Goal: Information Seeking & Learning: Learn about a topic

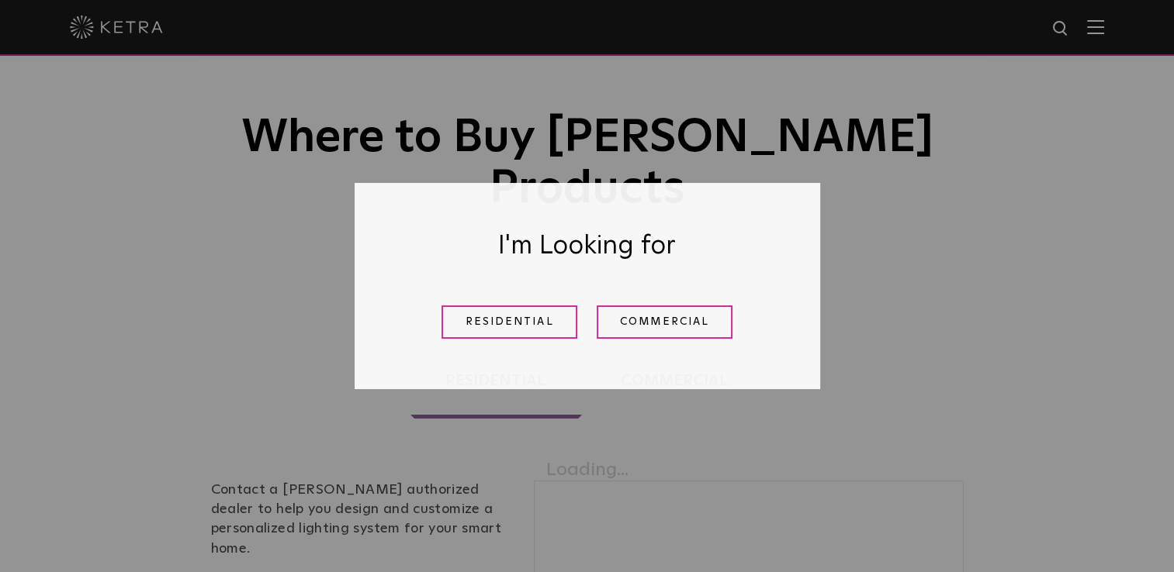
scroll to position [155, 0]
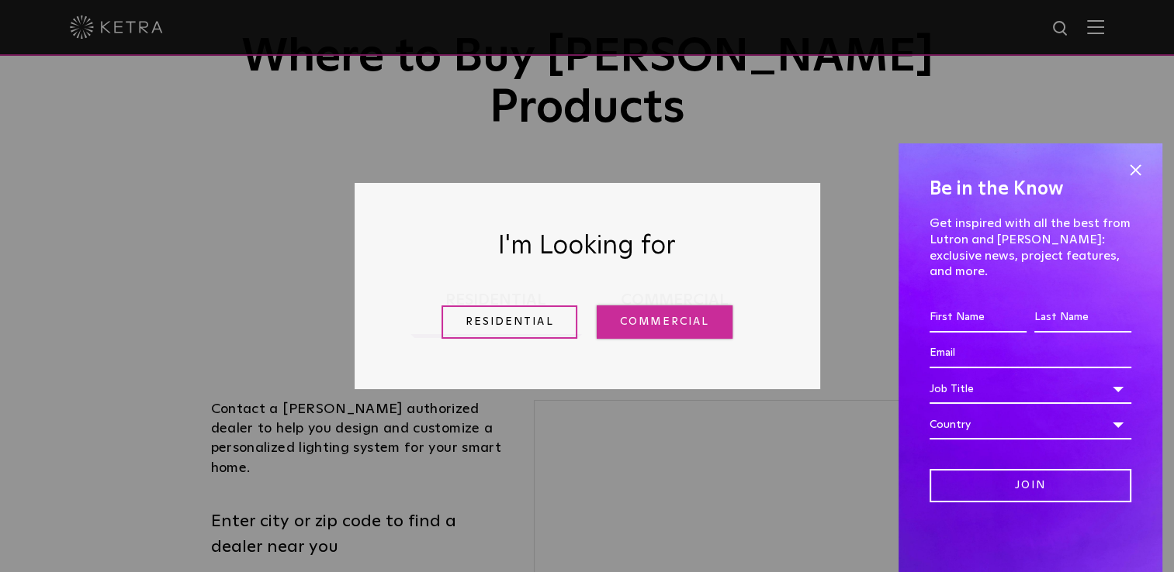
click at [710, 323] on link "Commercial" at bounding box center [665, 322] width 136 height 33
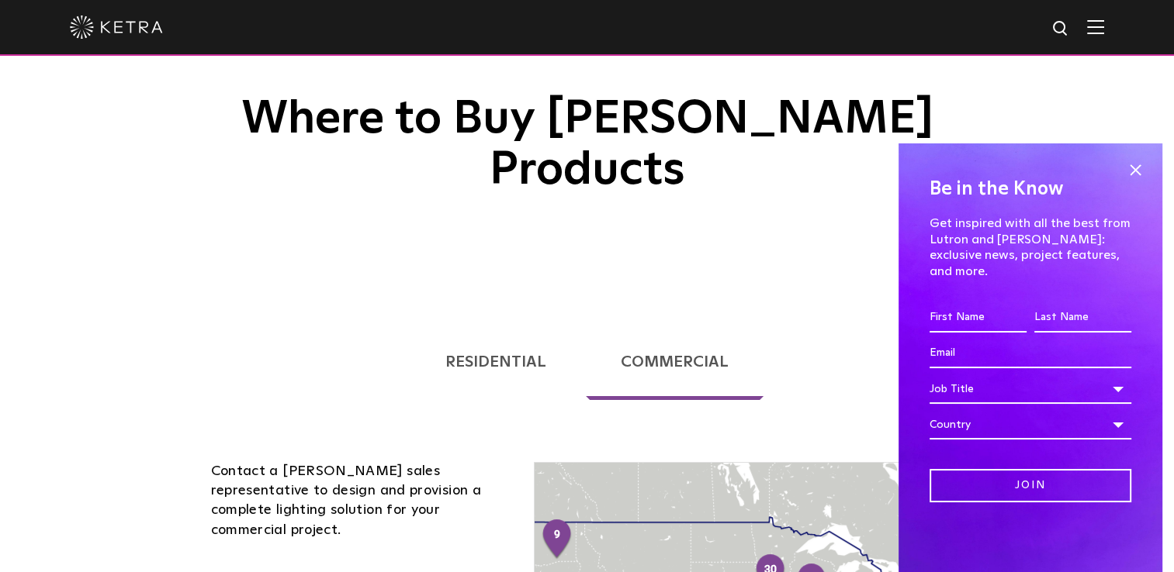
scroll to position [93, 0]
click at [1131, 182] on span at bounding box center [1134, 170] width 23 height 23
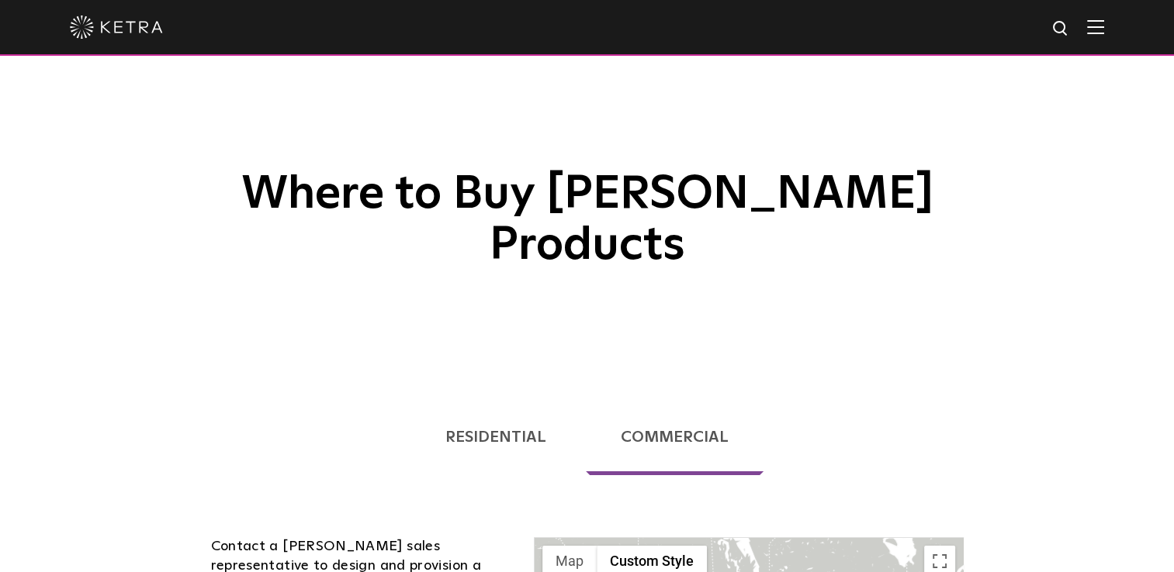
scroll to position [16, 0]
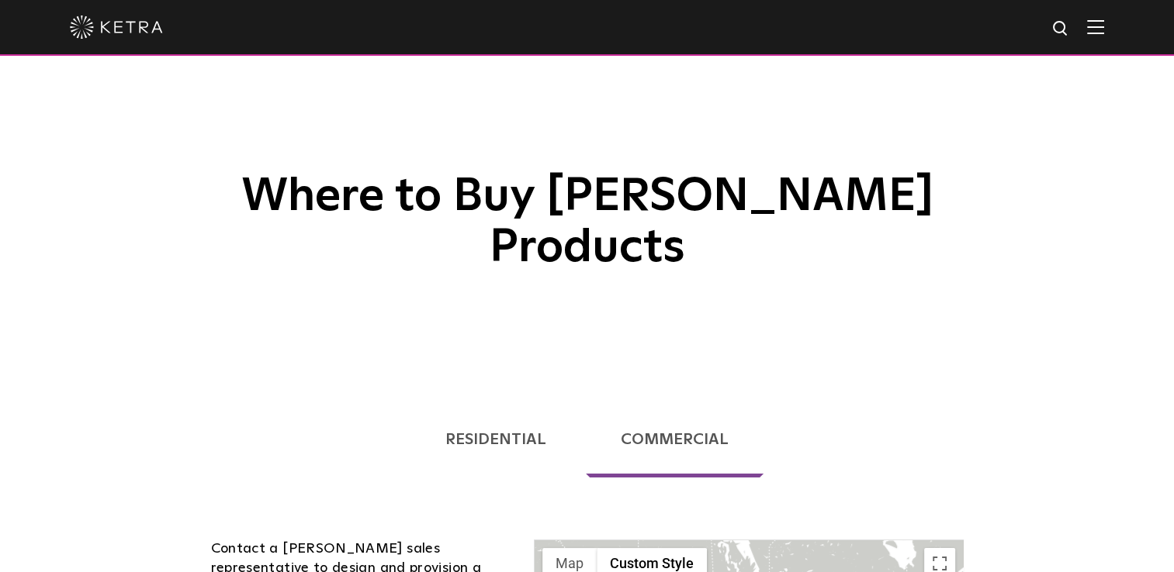
click at [456, 402] on link "Residential" at bounding box center [495, 440] width 171 height 76
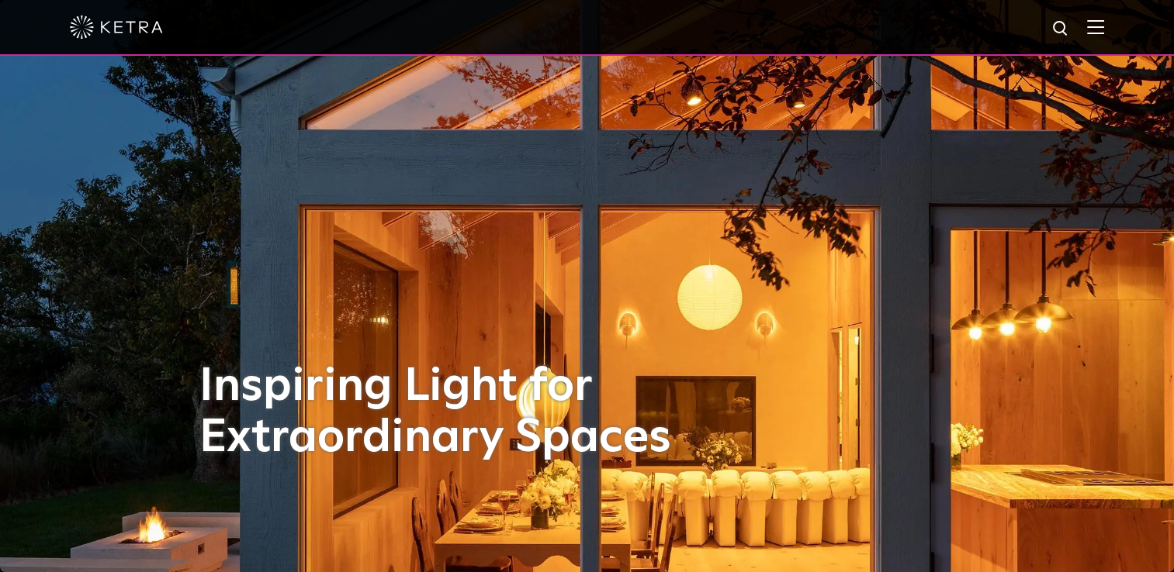
click at [1104, 31] on img at bounding box center [1095, 26] width 17 height 15
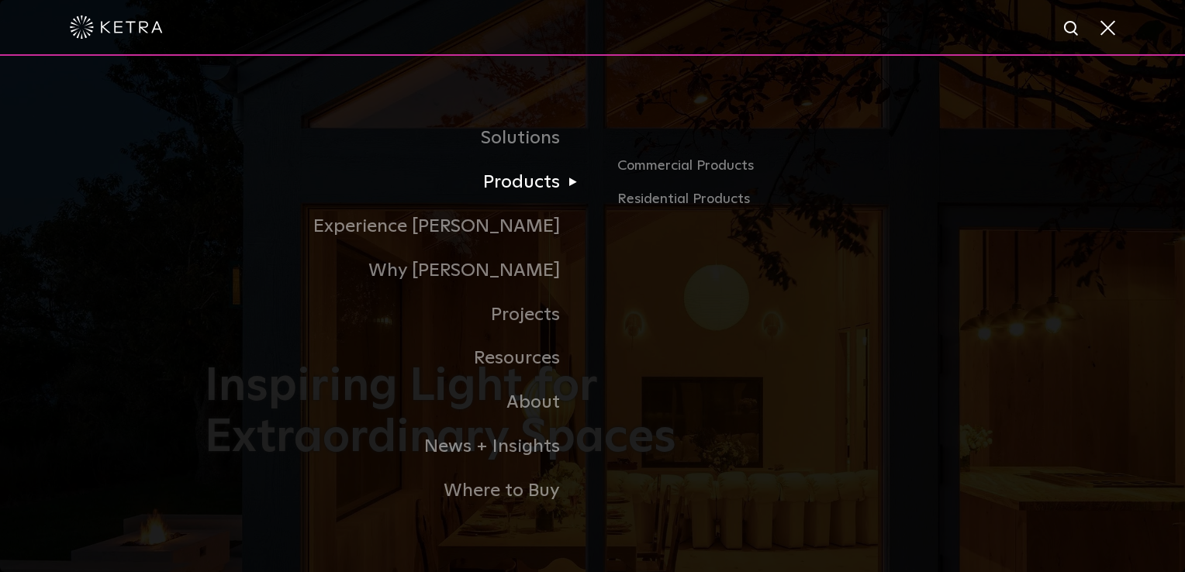
click at [531, 182] on link "Products" at bounding box center [399, 183] width 388 height 44
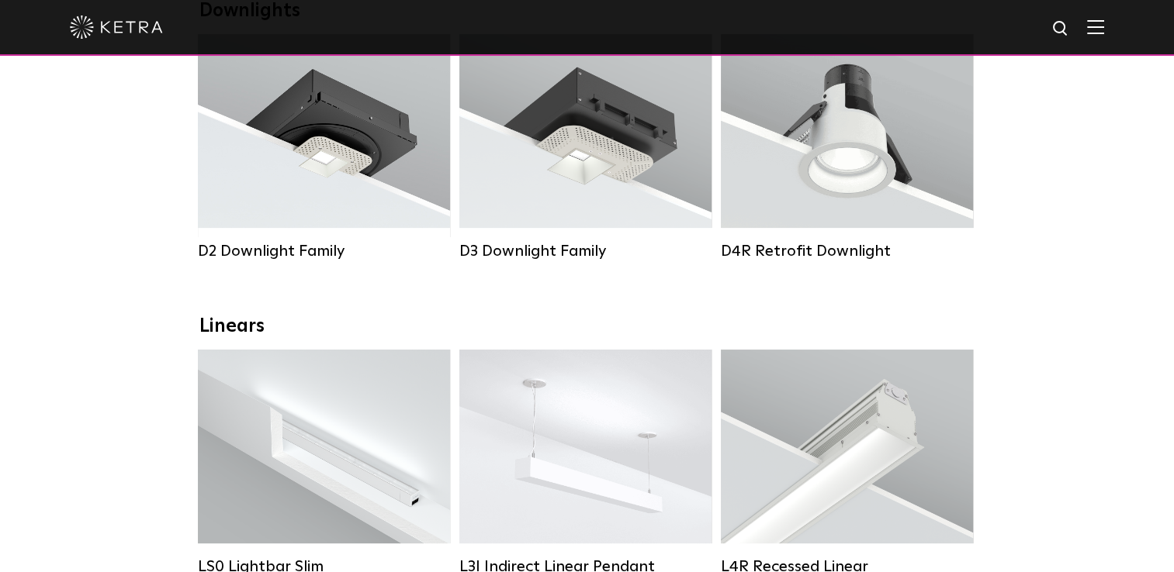
scroll to position [310, 0]
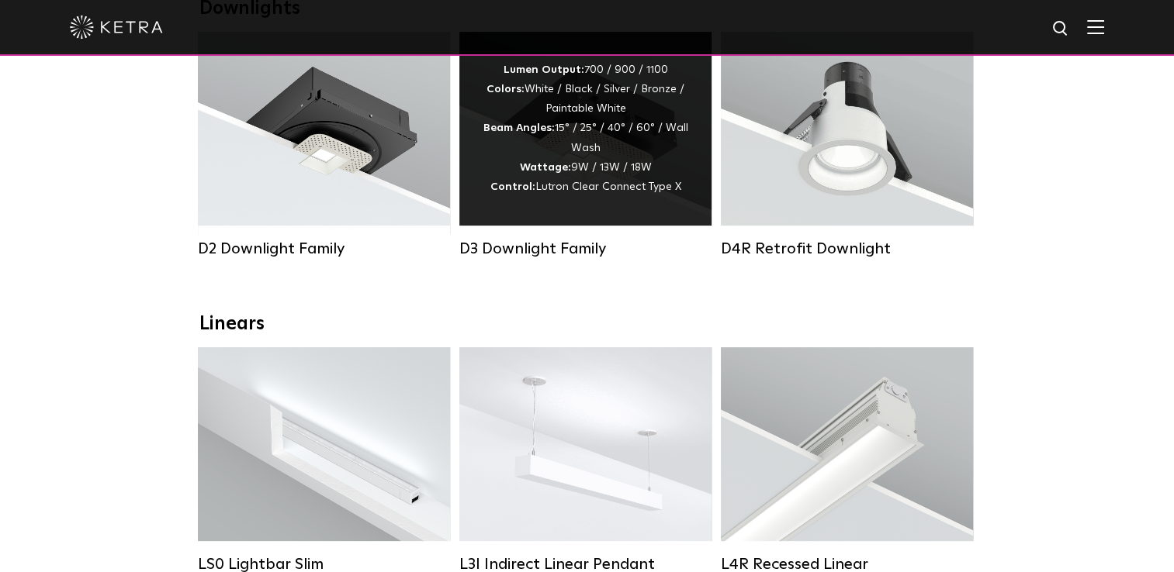
click at [593, 191] on span "Lutron Clear Connect Type X" at bounding box center [608, 187] width 146 height 11
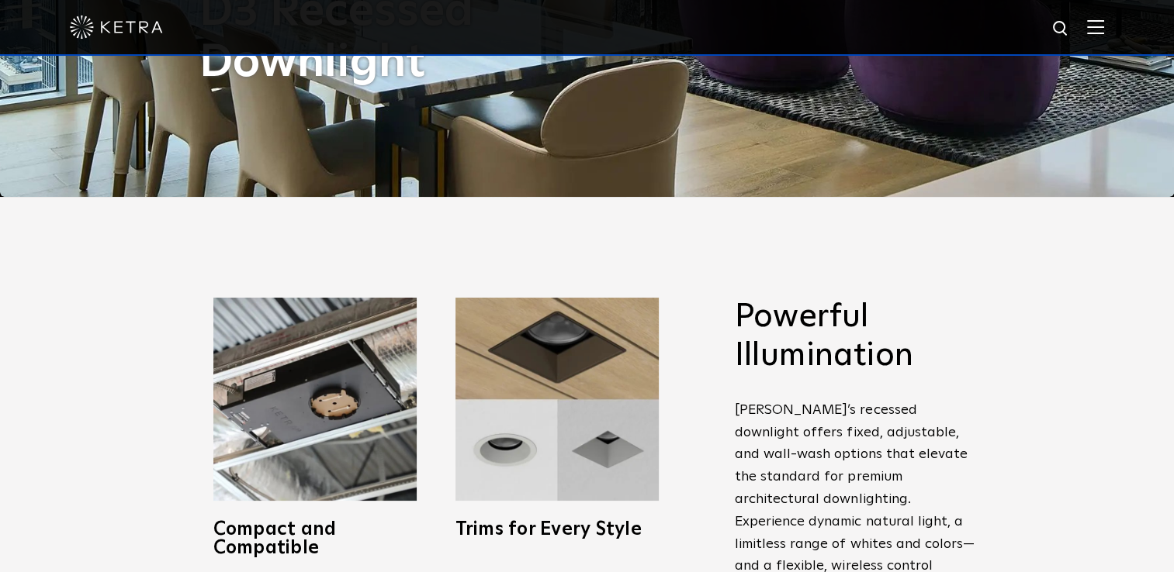
scroll to position [373, 0]
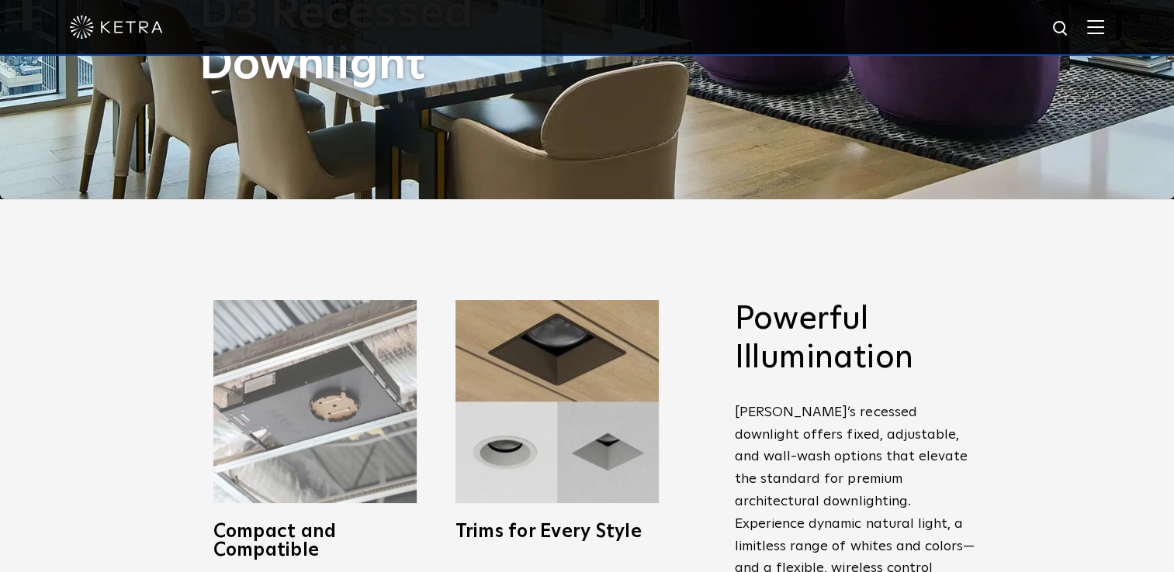
click at [330, 397] on img at bounding box center [314, 401] width 203 height 203
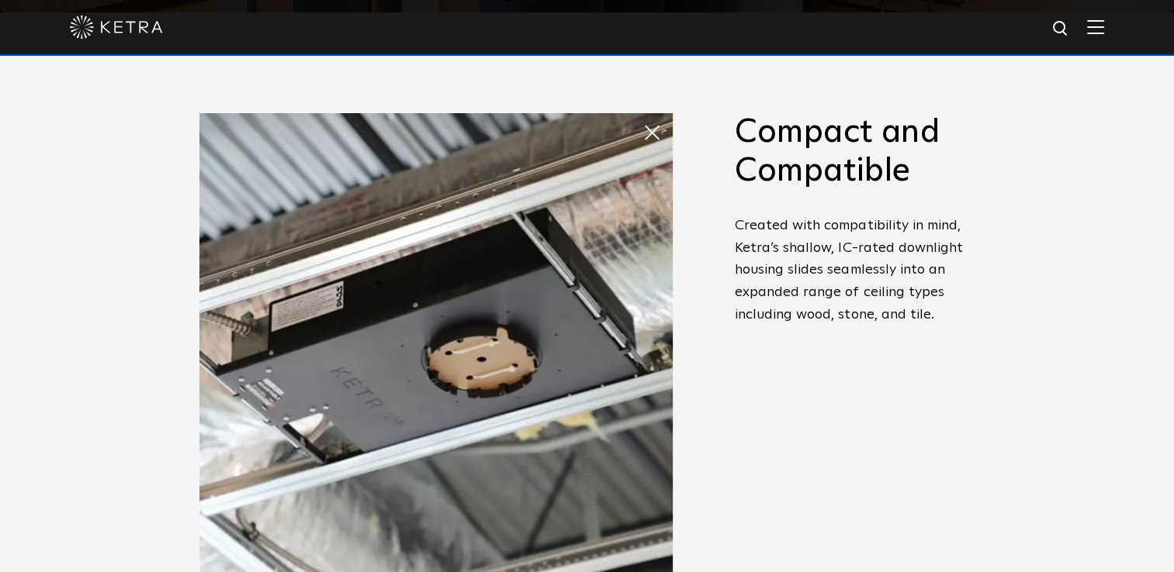
scroll to position [528, 0]
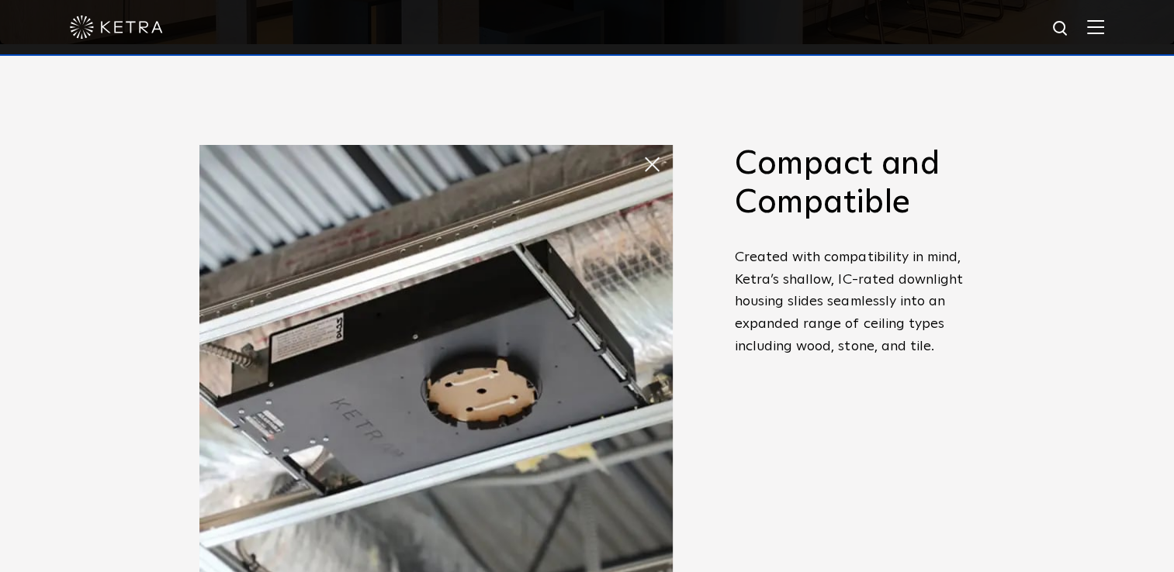
click at [642, 161] on span at bounding box center [657, 164] width 31 height 31
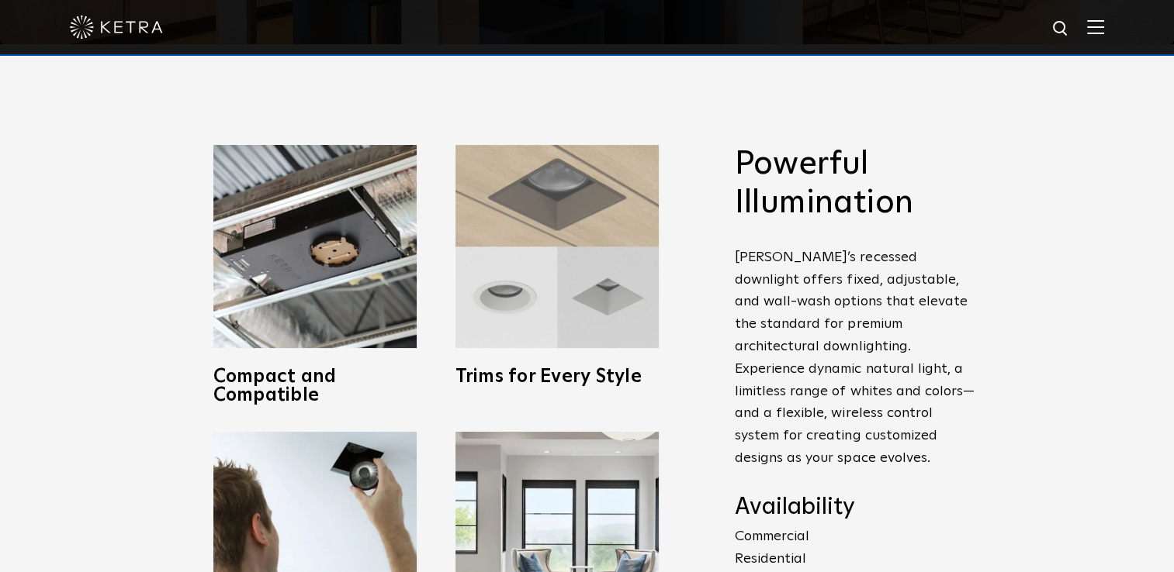
click at [575, 237] on img at bounding box center [556, 246] width 203 height 203
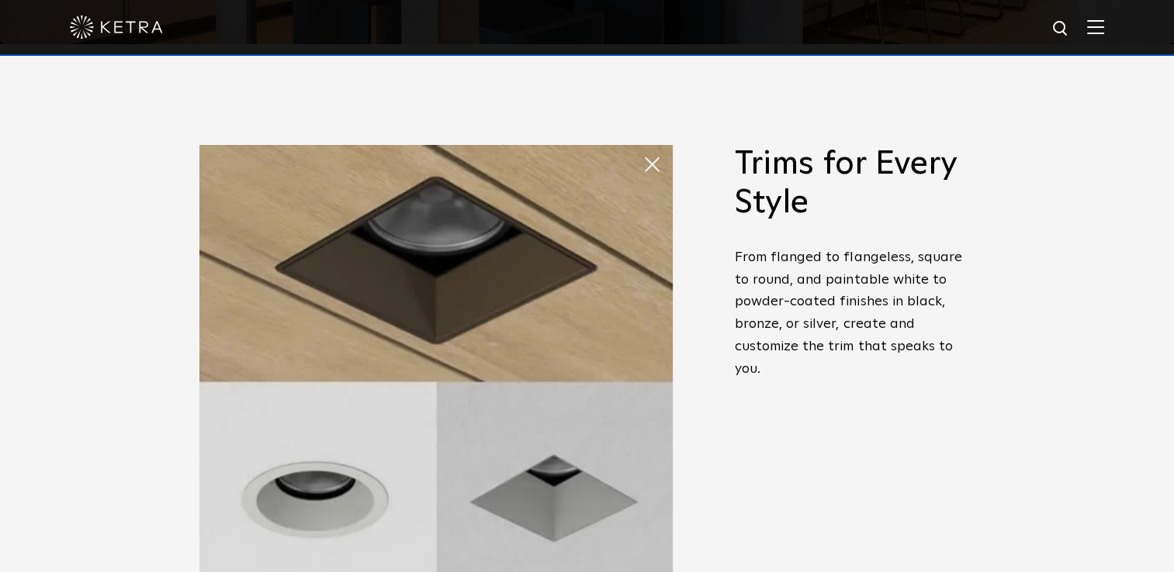
click at [619, 169] on img at bounding box center [435, 381] width 473 height 473
click at [621, 169] on img at bounding box center [435, 381] width 473 height 473
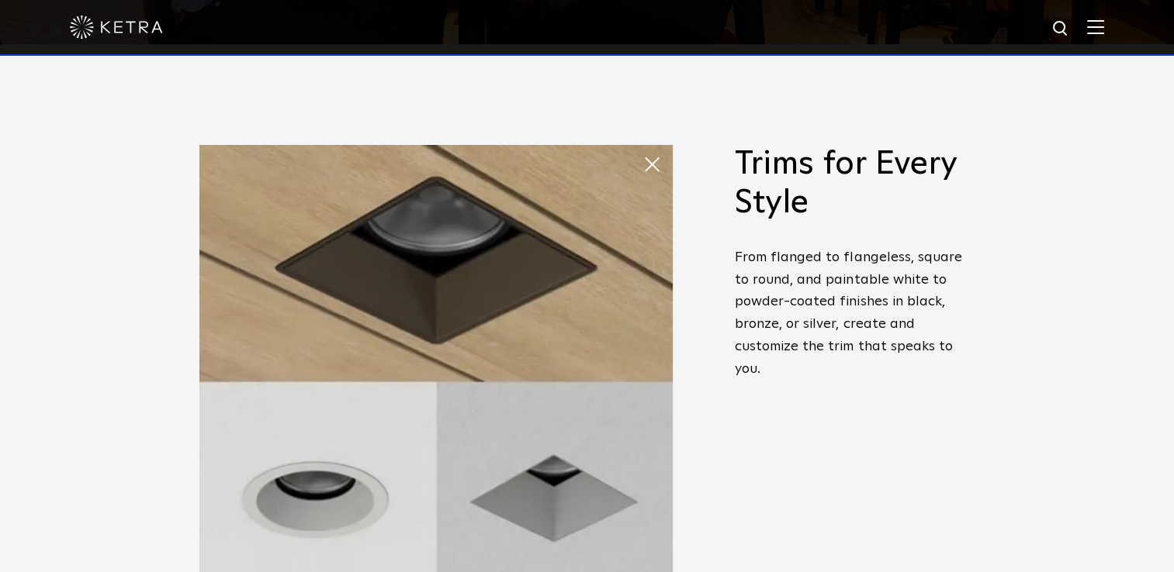
click at [642, 149] on span at bounding box center [642, 149] width 0 height 0
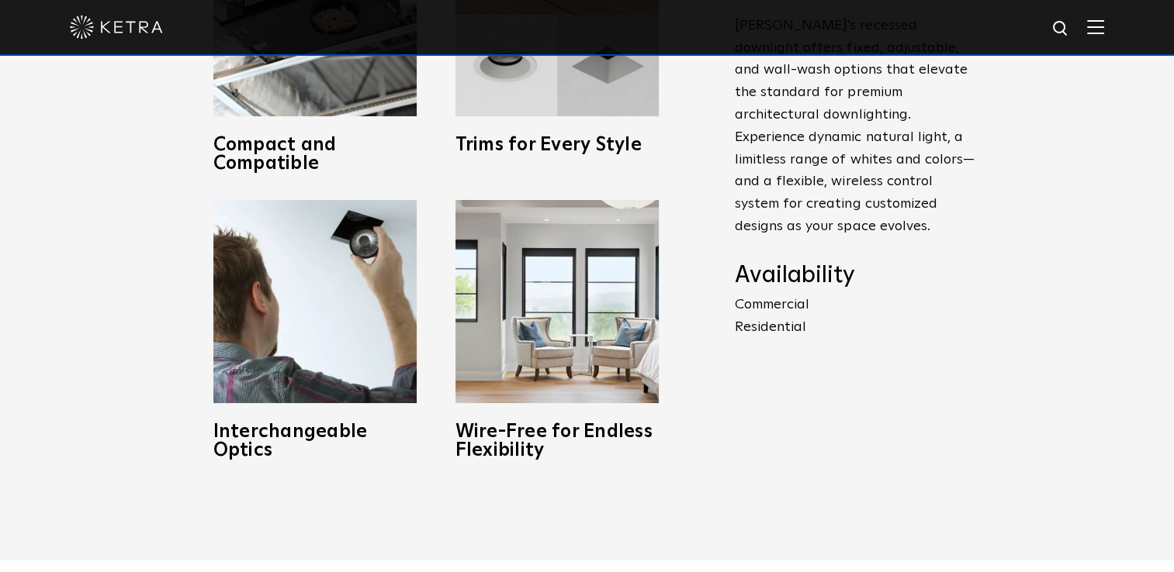
scroll to position [761, 0]
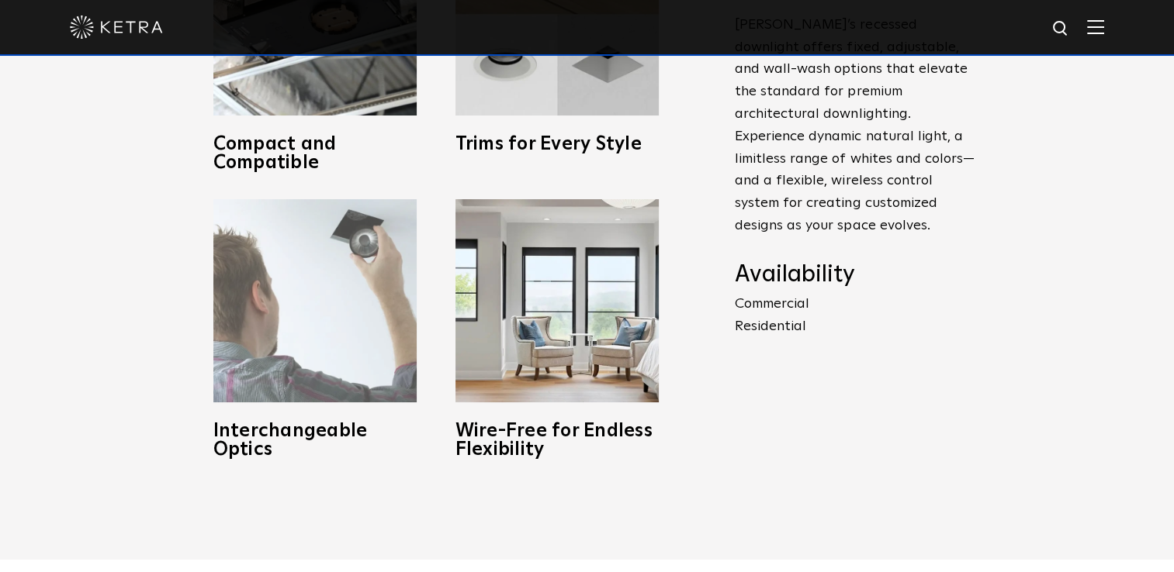
click at [376, 269] on img at bounding box center [314, 300] width 203 height 203
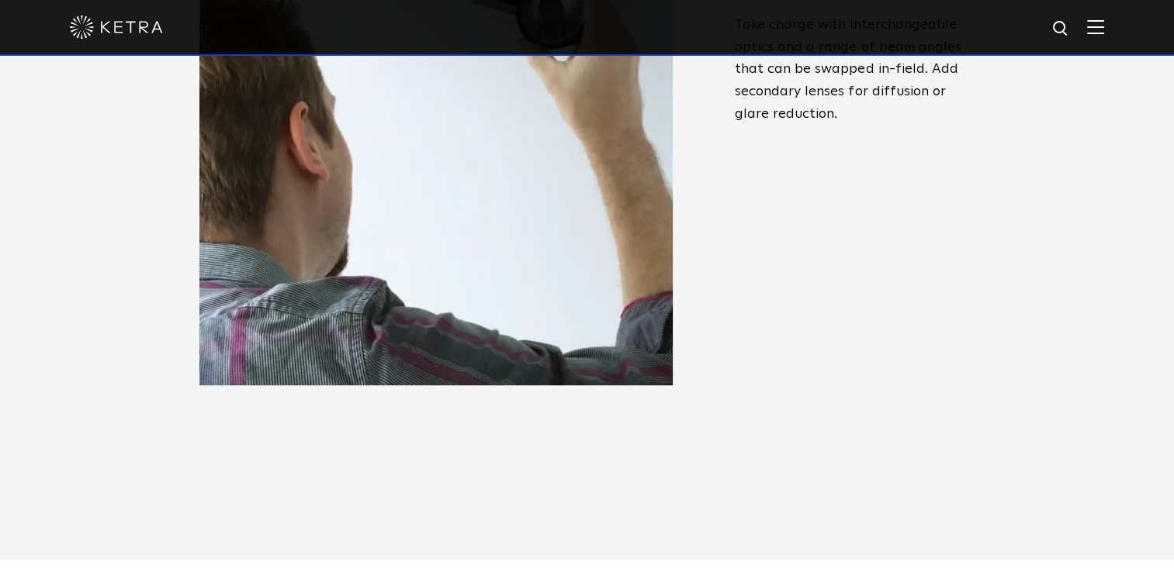
click at [795, 276] on div "Powerful Illumination Ketra’s recessed downlight offers fixed, adjustable, and …" at bounding box center [855, 125] width 240 height 426
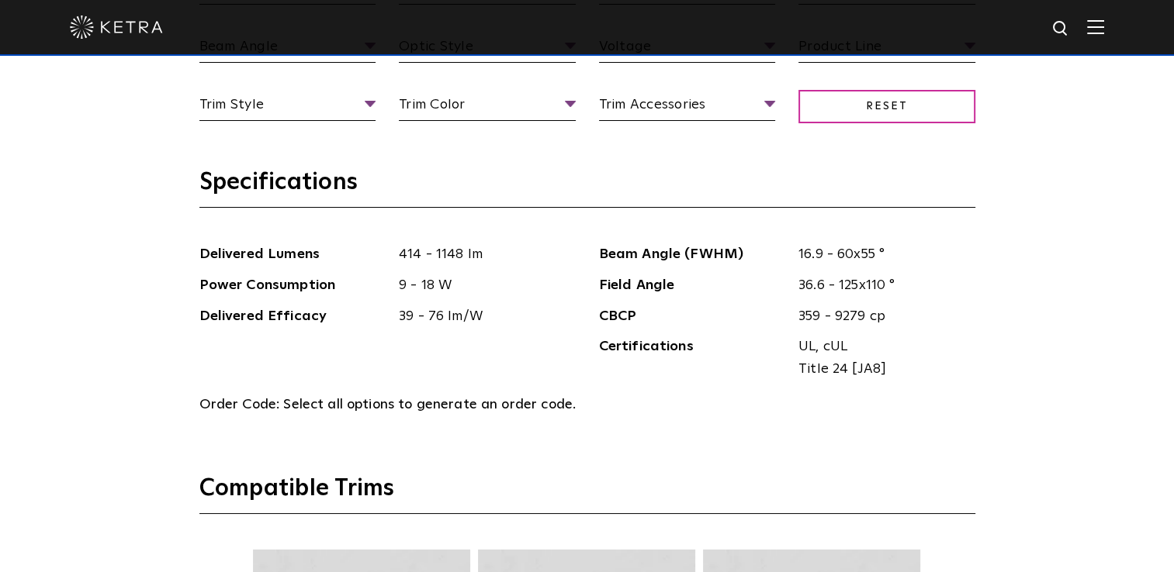
scroll to position [1614, 0]
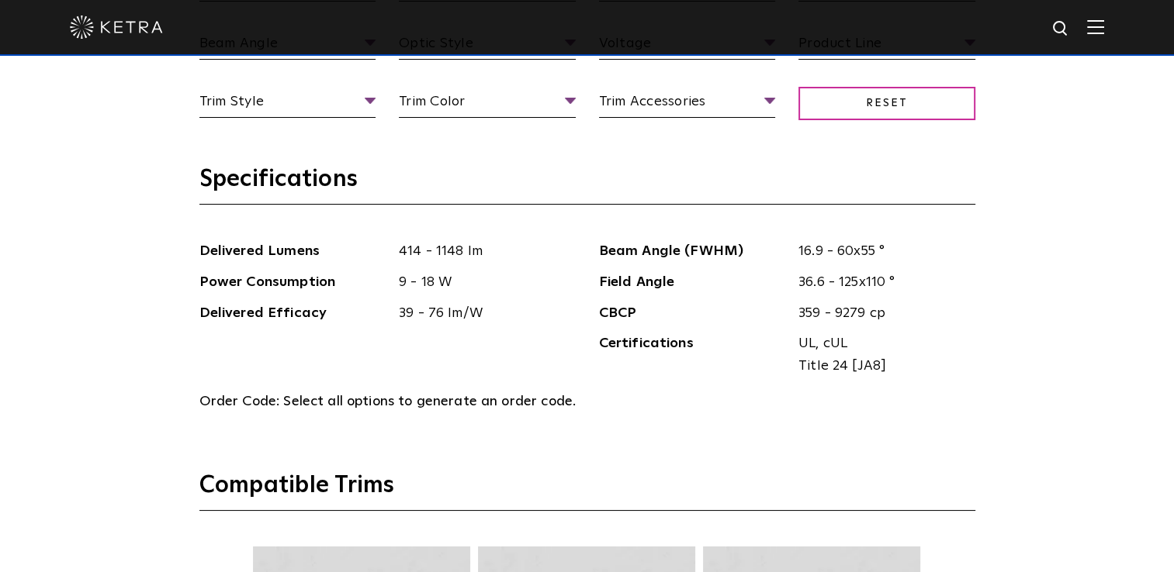
click at [1172, 303] on div "Select Your Specs Options Fixture Type Fixture Type Adjustable Fixed Wall Wash …" at bounding box center [587, 497] width 1174 height 1580
